Goal: Browse casually

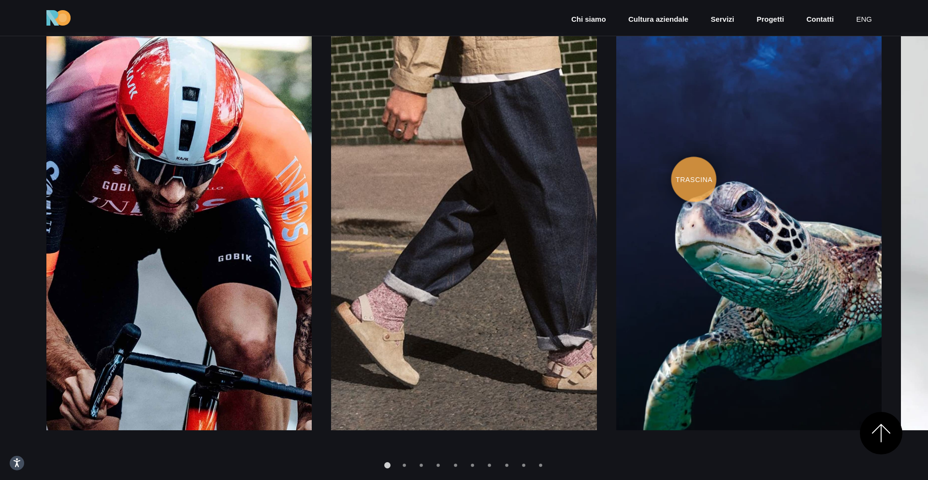
scroll to position [1499, 0]
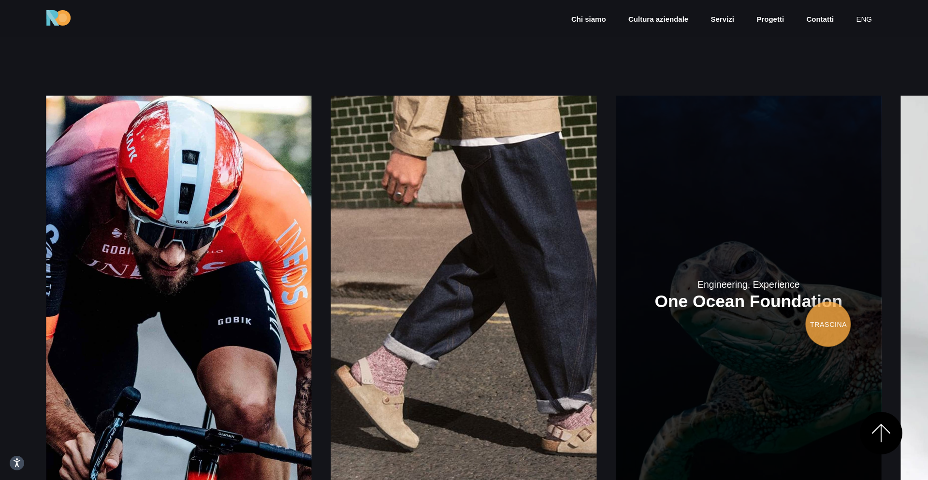
click at [616, 325] on link at bounding box center [748, 295] width 265 height 398
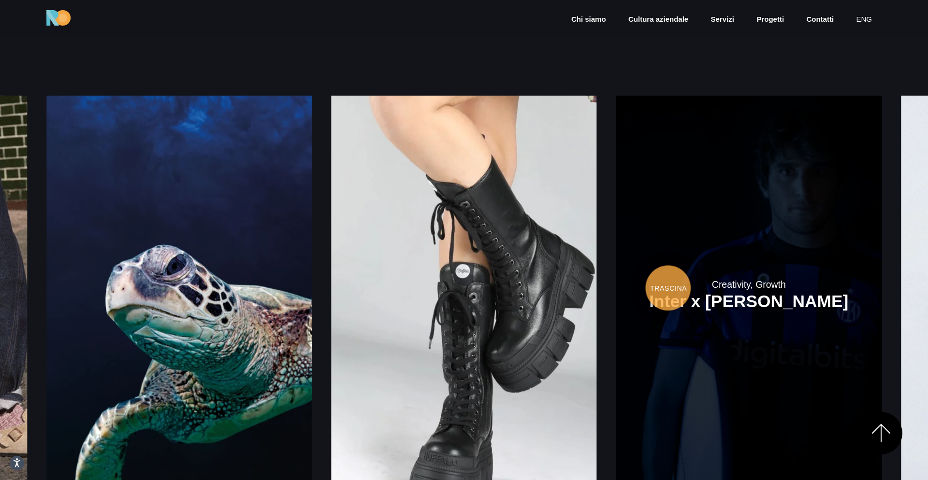
click at [616, 273] on link at bounding box center [748, 295] width 265 height 398
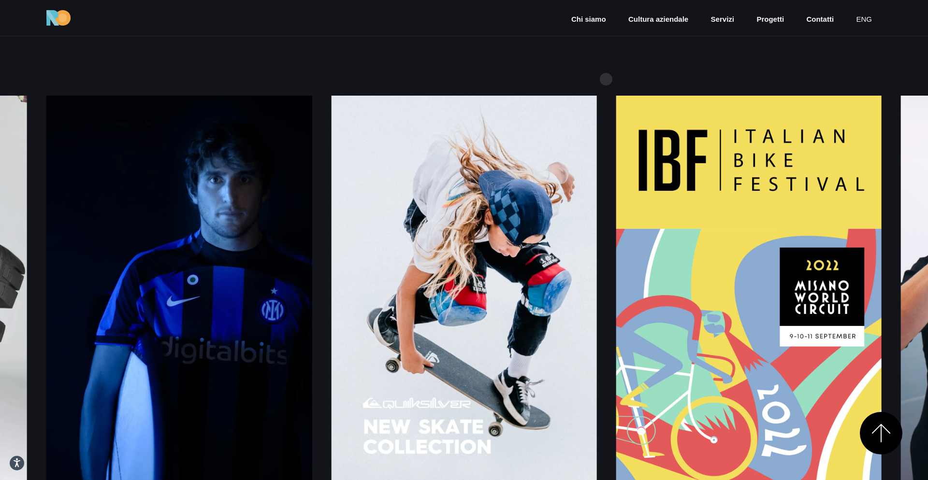
click at [606, 79] on div "Engineering, Experience [GEOGRAPHIC_DATA] Engineering, Experience [GEOGRAPHIC_D…" at bounding box center [463, 293] width 835 height 481
click at [607, 53] on div "Engineering, Experience [GEOGRAPHIC_DATA] Engineering, Experience [GEOGRAPHIC_D…" at bounding box center [463, 293] width 835 height 481
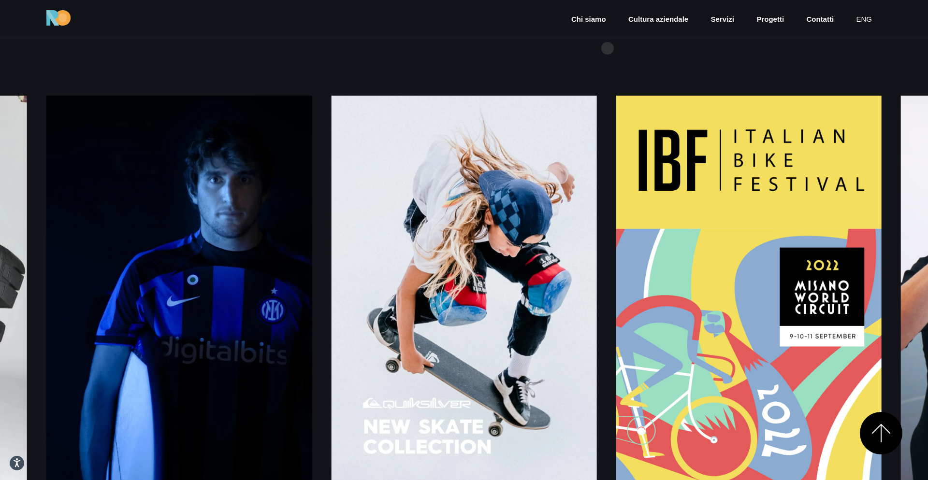
click at [607, 53] on div "Engineering, Experience [GEOGRAPHIC_DATA] Engineering, Experience [GEOGRAPHIC_D…" at bounding box center [463, 293] width 835 height 481
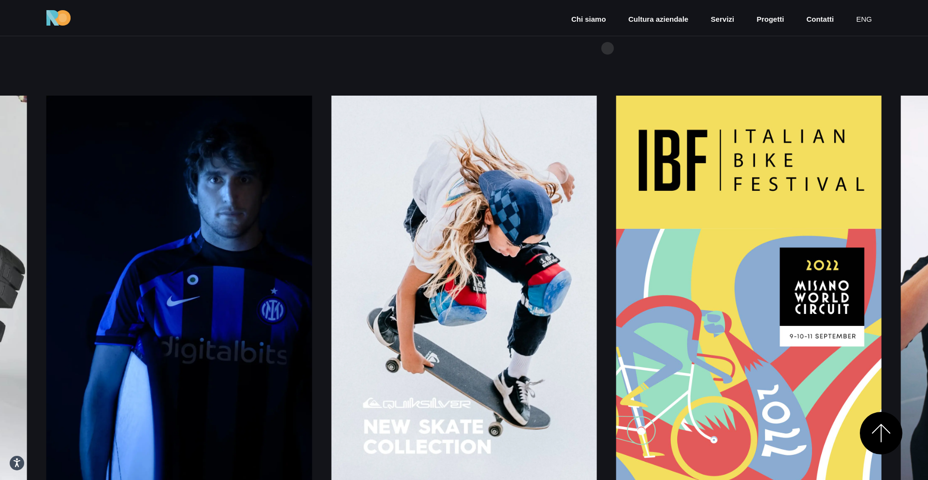
click at [607, 53] on div "Engineering, Experience [GEOGRAPHIC_DATA] Engineering, Experience [GEOGRAPHIC_D…" at bounding box center [463, 293] width 835 height 481
click at [607, 55] on div "Engineering, Experience [GEOGRAPHIC_DATA] Engineering, Experience [GEOGRAPHIC_D…" at bounding box center [463, 293] width 835 height 481
click at [611, 53] on div "Engineering, Experience [GEOGRAPHIC_DATA] Engineering, Experience [GEOGRAPHIC_D…" at bounding box center [463, 293] width 835 height 481
click at [609, 53] on div "Engineering, Experience [GEOGRAPHIC_DATA] Engineering, Experience [GEOGRAPHIC_D…" at bounding box center [463, 293] width 835 height 481
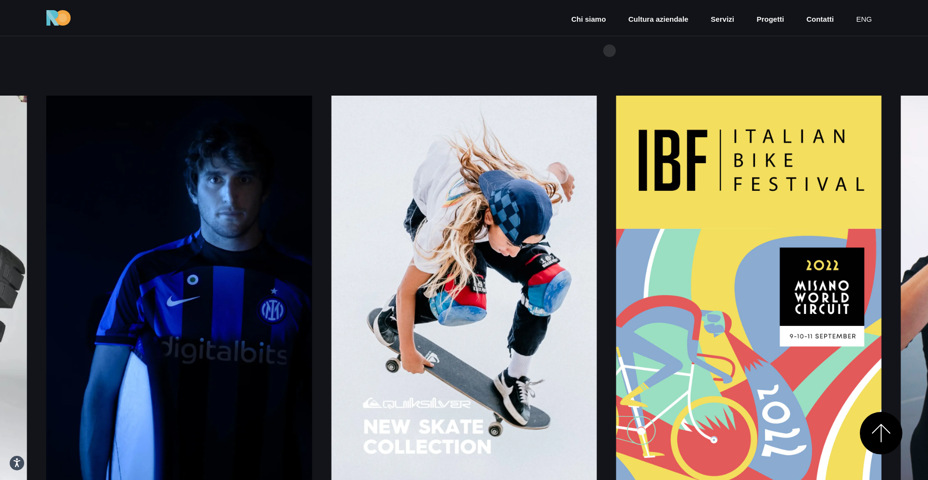
click at [609, 53] on div "Engineering, Experience [GEOGRAPHIC_DATA] Engineering, Experience [GEOGRAPHIC_D…" at bounding box center [463, 293] width 835 height 481
click at [609, 62] on div "Engineering, Experience [GEOGRAPHIC_DATA] Engineering, Experience [GEOGRAPHIC_D…" at bounding box center [463, 293] width 835 height 481
click at [726, 58] on div "Engineering, Experience [GEOGRAPHIC_DATA] Engineering, Experience [GEOGRAPHIC_D…" at bounding box center [463, 293] width 835 height 481
